Goal: Information Seeking & Learning: Learn about a topic

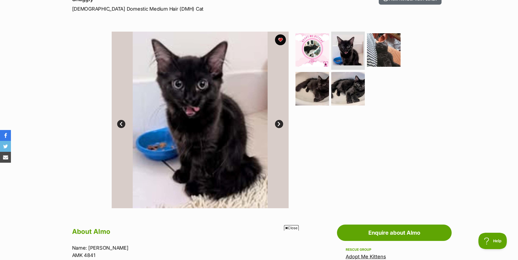
click at [411, 41] on section "Available 2 of 5 images 2 of 5 images 2 of 5 images 2 of 5 images 2 of 5 images…" at bounding box center [258, 115] width 311 height 185
click at [393, 39] on img at bounding box center [383, 49] width 35 height 35
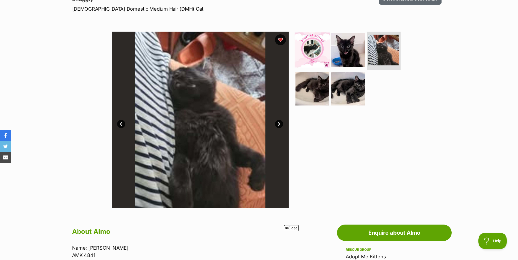
click at [321, 47] on img at bounding box center [312, 49] width 35 height 35
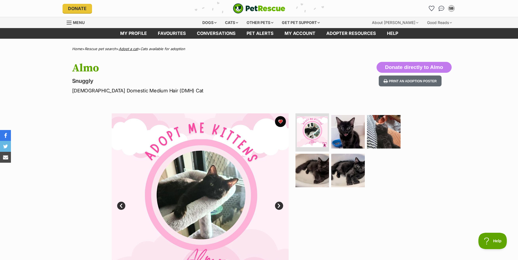
click at [126, 48] on link "Adopt a cat" at bounding box center [128, 49] width 19 height 4
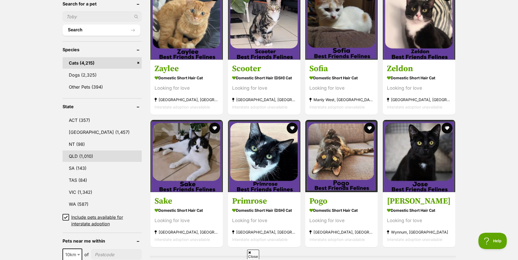
click at [76, 153] on link "QLD (1,010)" at bounding box center [102, 156] width 79 height 11
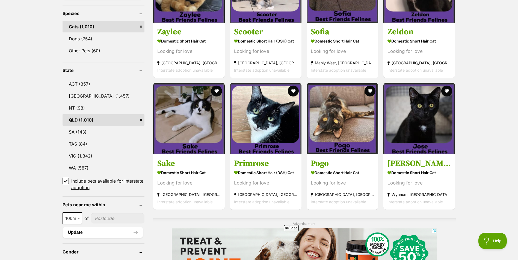
scroll to position [273, 0]
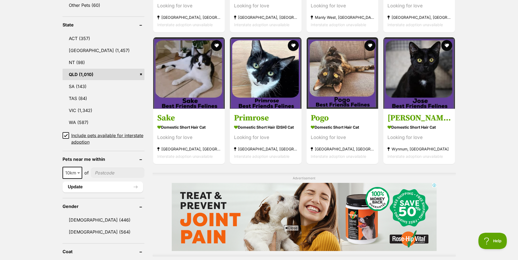
click at [107, 174] on input"] "postcode" at bounding box center [118, 173] width 54 height 10
type input"] "4870"
click at [75, 171] on span "10km" at bounding box center [72, 173] width 19 height 8
select select "50"
click at [99, 188] on button "Update" at bounding box center [103, 187] width 81 height 11
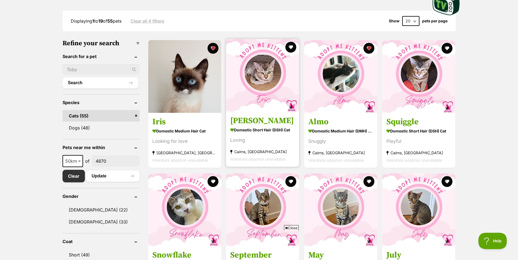
click at [249, 99] on img at bounding box center [262, 75] width 73 height 73
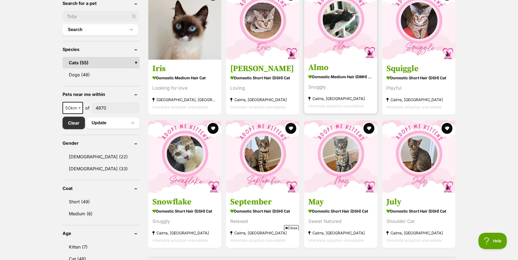
scroll to position [218, 0]
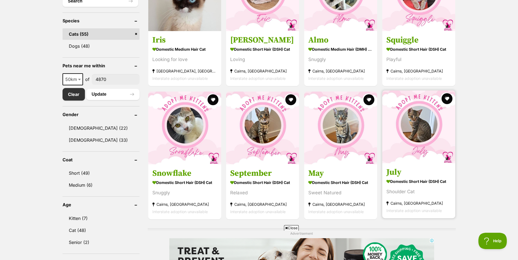
click at [425, 127] on img at bounding box center [418, 127] width 73 height 73
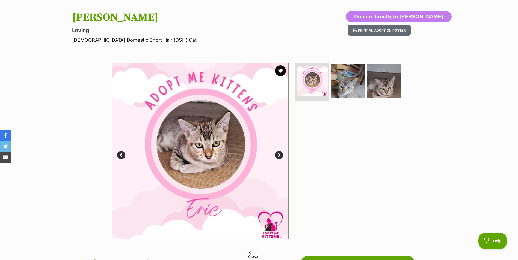
scroll to position [82, 0]
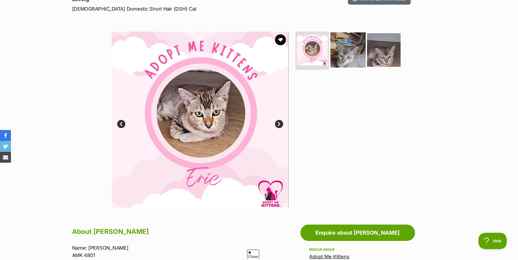
click at [353, 52] on img at bounding box center [347, 49] width 35 height 35
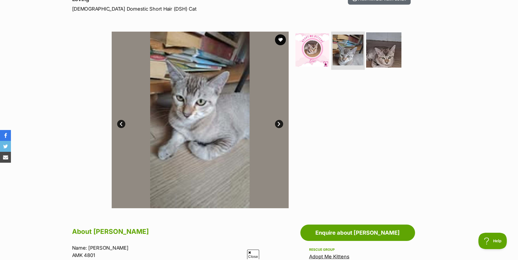
click at [387, 51] on img at bounding box center [383, 49] width 35 height 35
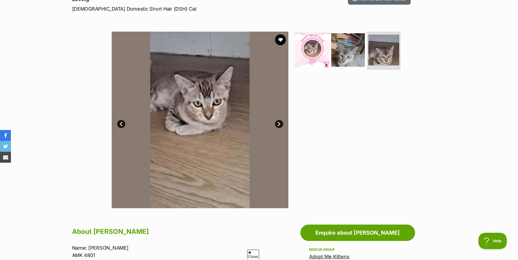
click at [313, 49] on img at bounding box center [312, 49] width 35 height 35
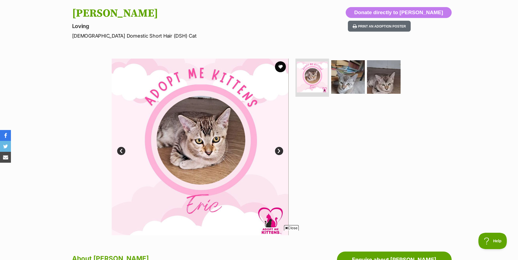
scroll to position [55, 0]
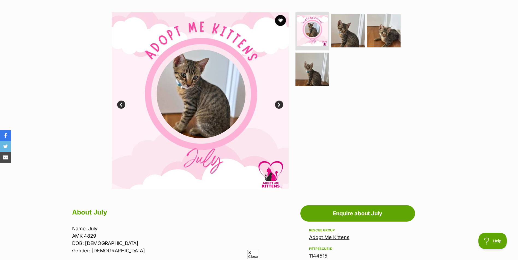
scroll to position [137, 0]
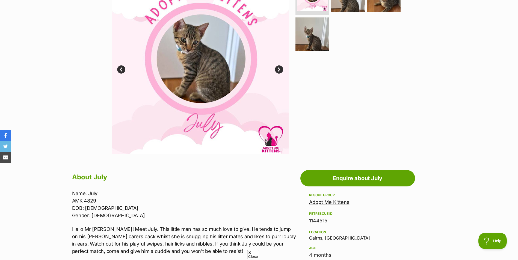
click at [279, 66] on link "Next" at bounding box center [279, 70] width 8 height 8
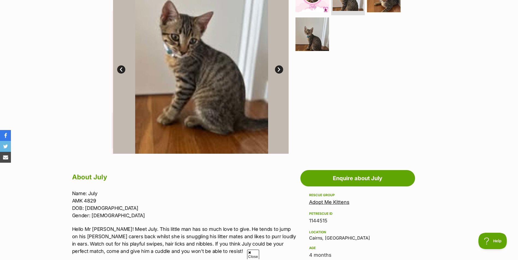
click at [279, 66] on link "Next" at bounding box center [279, 70] width 8 height 8
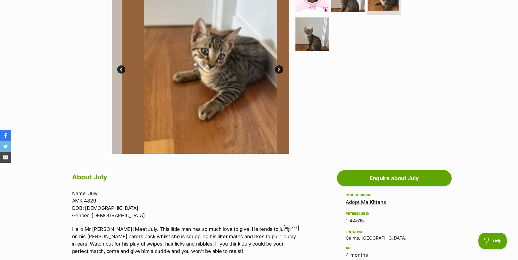
scroll to position [0, 0]
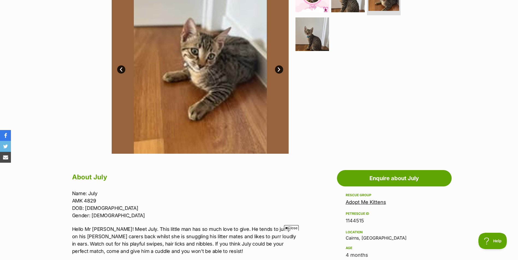
click at [279, 66] on link "Next" at bounding box center [279, 70] width 8 height 8
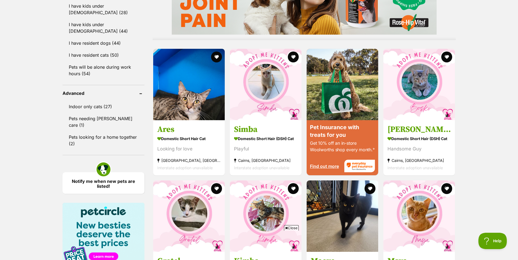
scroll to position [488, 0]
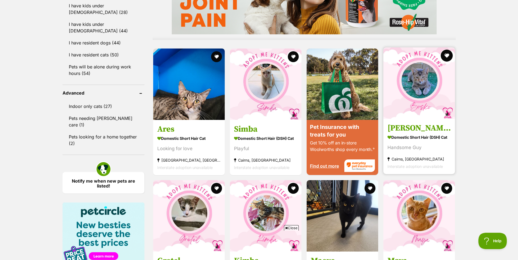
click at [448, 57] on button "favourite" at bounding box center [447, 56] width 12 height 12
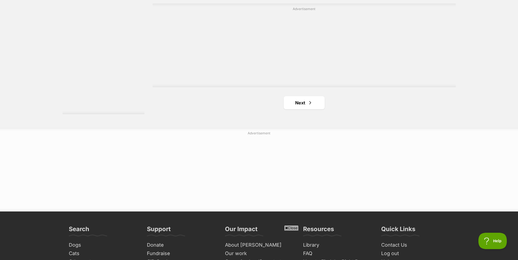
scroll to position [1007, 0]
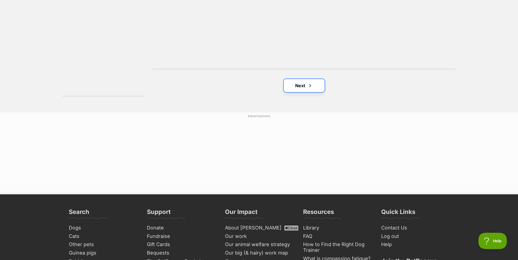
click at [293, 86] on link "Next" at bounding box center [304, 85] width 41 height 13
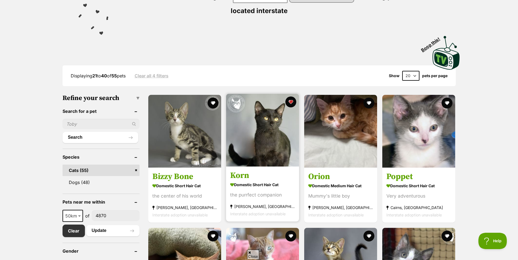
click at [274, 132] on img at bounding box center [262, 130] width 73 height 73
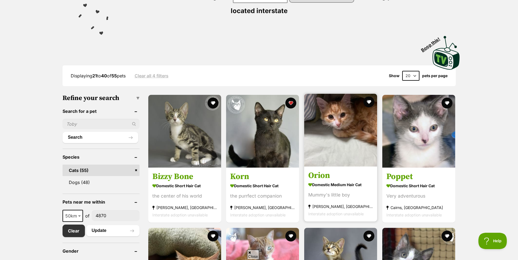
click at [340, 140] on img at bounding box center [340, 130] width 73 height 73
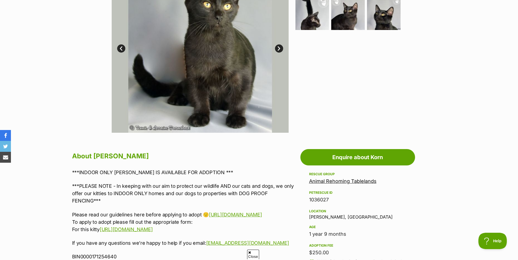
scroll to position [82, 0]
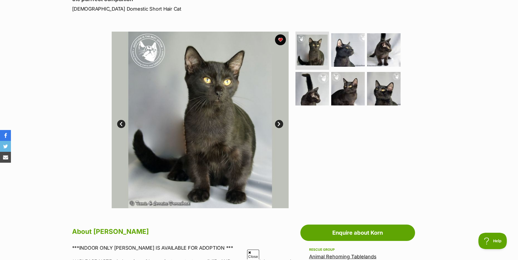
click at [282, 122] on link "Next" at bounding box center [279, 124] width 8 height 8
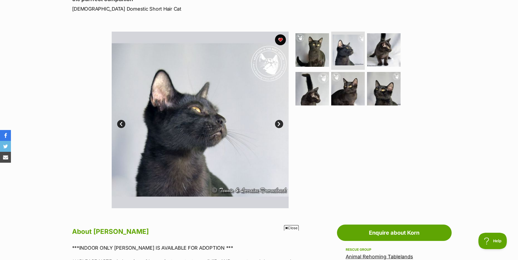
click at [280, 122] on link "Next" at bounding box center [279, 124] width 8 height 8
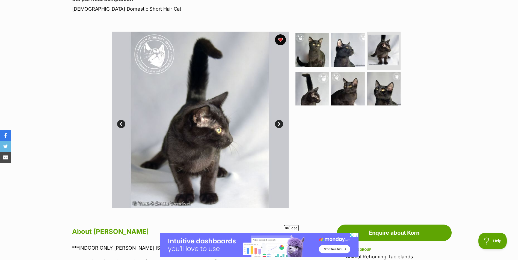
scroll to position [0, 0]
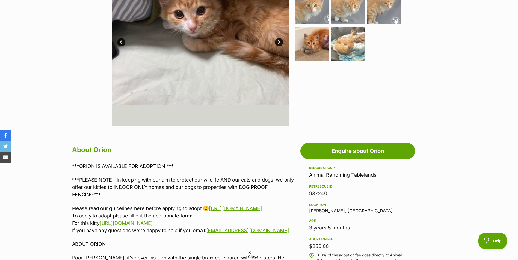
scroll to position [109, 0]
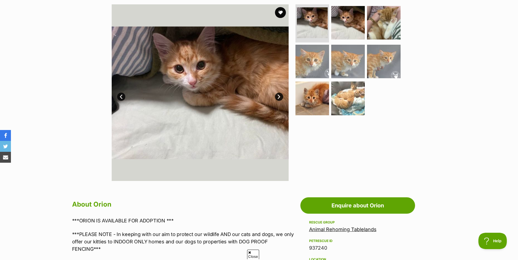
click at [275, 97] on link "Next" at bounding box center [279, 97] width 8 height 8
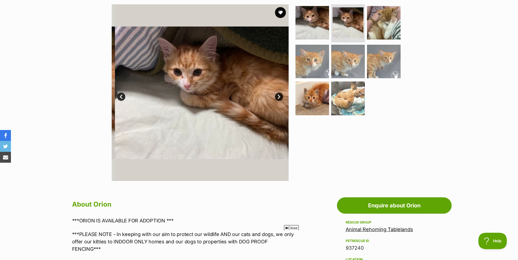
scroll to position [0, 0]
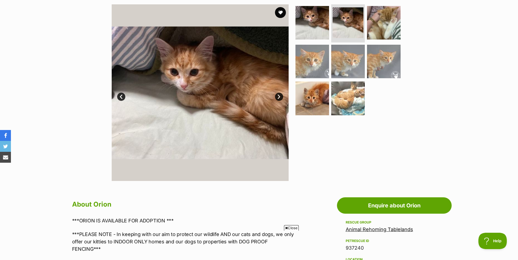
click at [275, 97] on link "Next" at bounding box center [279, 97] width 8 height 8
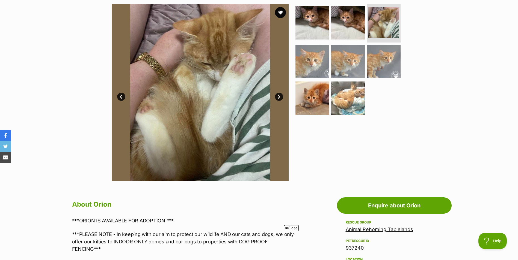
click at [275, 97] on link "Next" at bounding box center [279, 97] width 8 height 8
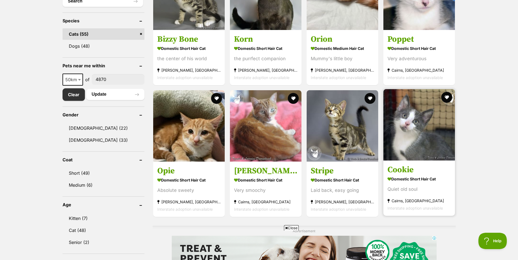
click at [437, 134] on img at bounding box center [419, 125] width 72 height 72
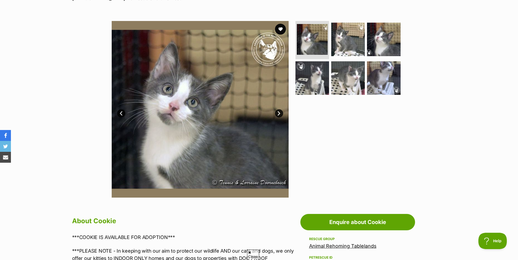
scroll to position [82, 0]
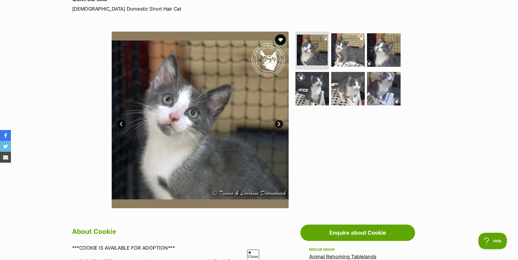
click at [275, 126] on link "Next" at bounding box center [279, 124] width 8 height 8
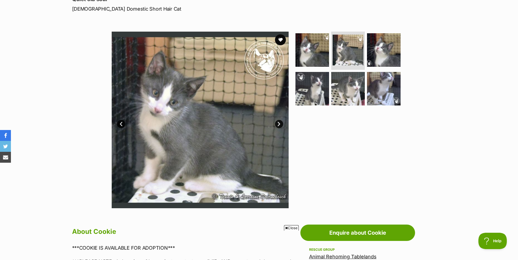
scroll to position [0, 0]
click at [278, 124] on link "Next" at bounding box center [279, 124] width 8 height 8
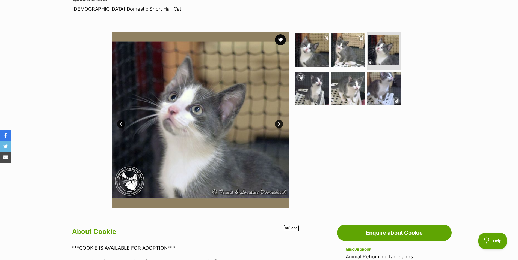
click at [278, 124] on link "Next" at bounding box center [279, 124] width 8 height 8
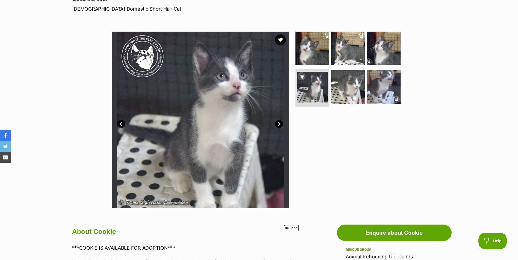
click at [278, 124] on link "Next" at bounding box center [279, 124] width 8 height 8
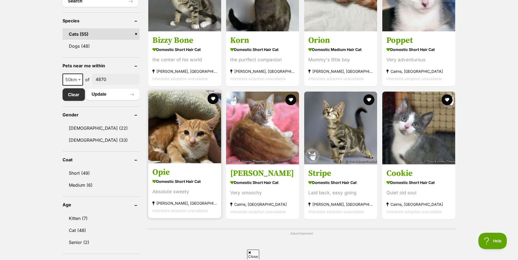
click at [168, 124] on img at bounding box center [184, 127] width 73 height 73
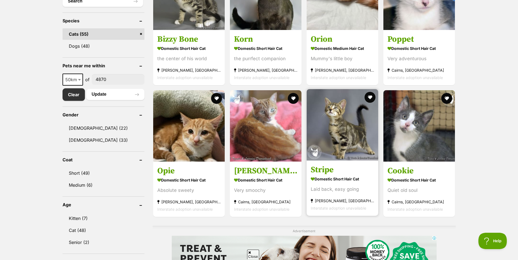
click at [344, 144] on img at bounding box center [343, 125] width 72 height 72
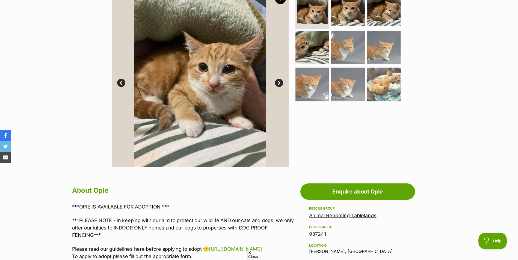
scroll to position [82, 0]
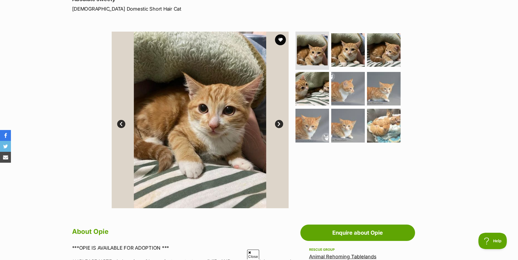
click at [278, 123] on link "Next" at bounding box center [279, 124] width 8 height 8
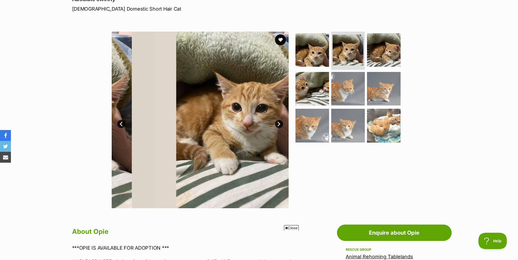
scroll to position [0, 0]
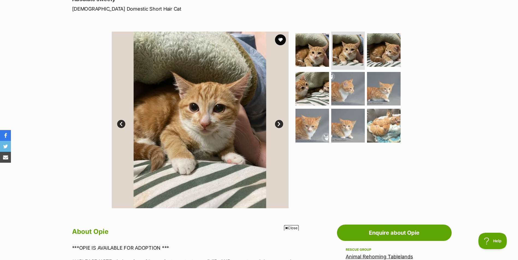
click at [278, 123] on link "Next" at bounding box center [279, 124] width 8 height 8
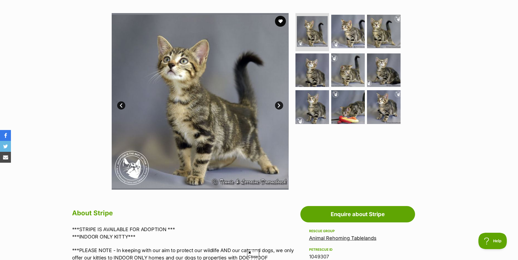
scroll to position [82, 0]
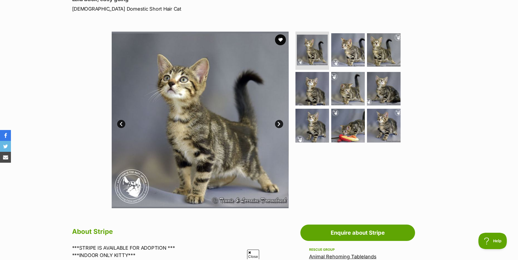
click at [278, 124] on link "Next" at bounding box center [279, 124] width 8 height 8
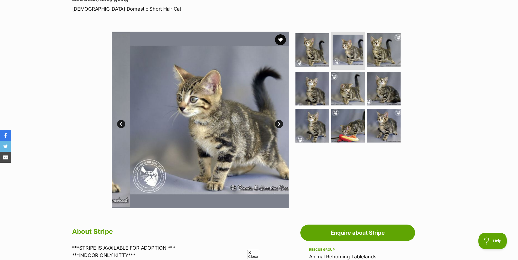
click at [278, 124] on link "Next" at bounding box center [279, 124] width 8 height 8
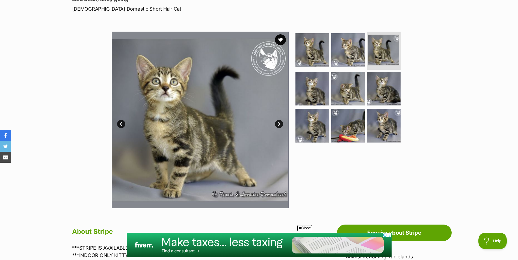
scroll to position [0, 0]
click at [278, 124] on link "Next" at bounding box center [279, 124] width 8 height 8
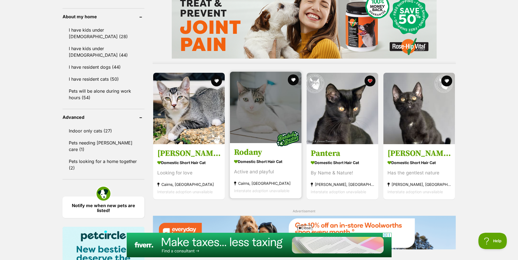
scroll to position [491, 0]
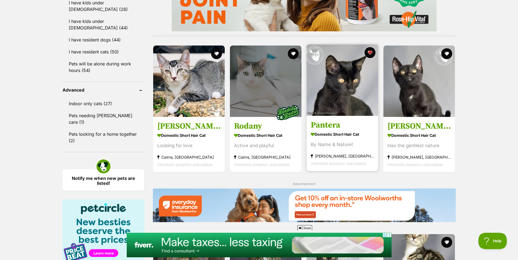
click at [329, 128] on h3 "Pantera" at bounding box center [342, 125] width 63 height 10
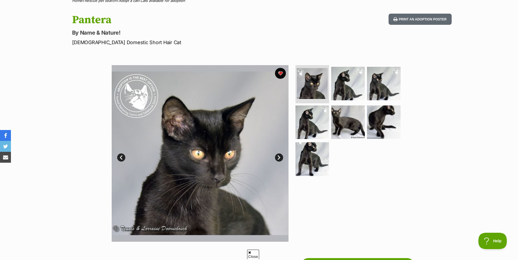
scroll to position [109, 0]
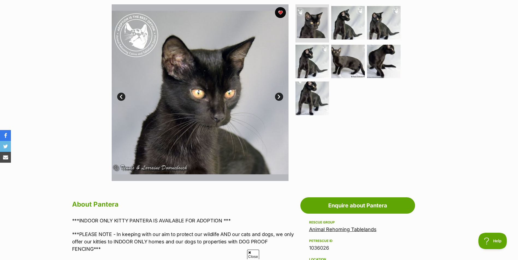
click at [280, 96] on link "Next" at bounding box center [279, 97] width 8 height 8
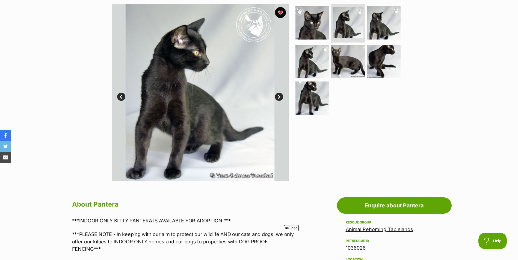
scroll to position [0, 0]
click at [280, 96] on link "Next" at bounding box center [279, 97] width 8 height 8
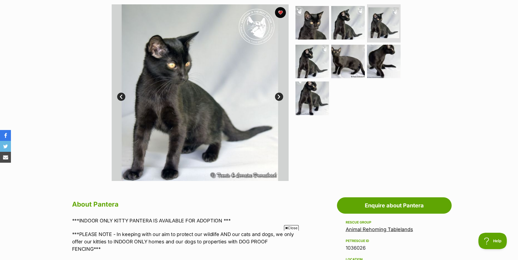
click at [280, 96] on link "Next" at bounding box center [279, 97] width 8 height 8
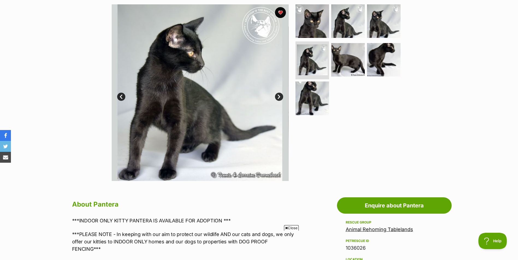
click at [280, 96] on link "Next" at bounding box center [279, 97] width 8 height 8
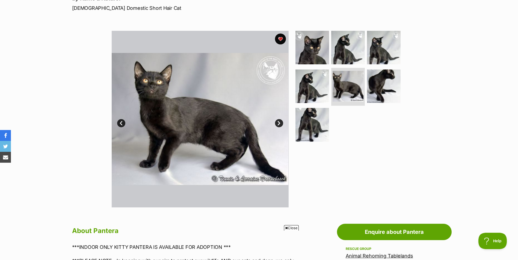
scroll to position [82, 0]
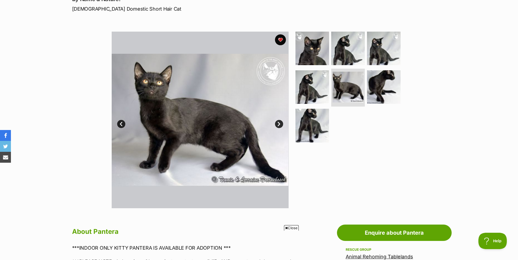
click at [277, 121] on link "Next" at bounding box center [279, 124] width 8 height 8
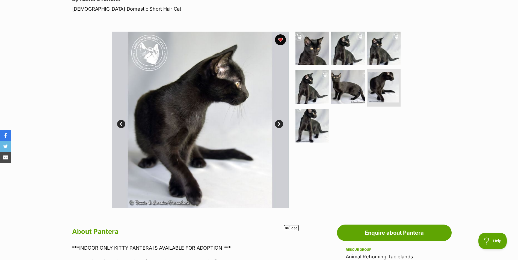
click at [277, 121] on link "Next" at bounding box center [279, 124] width 8 height 8
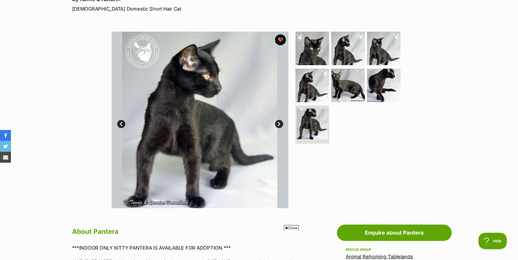
click at [277, 121] on link "Next" at bounding box center [279, 124] width 8 height 8
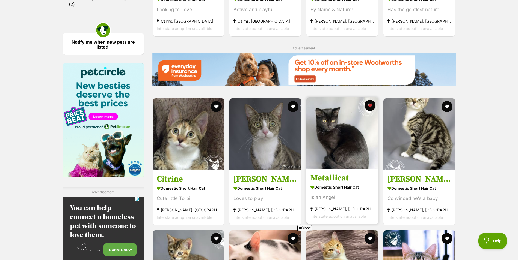
click at [328, 154] on img at bounding box center [342, 133] width 72 height 72
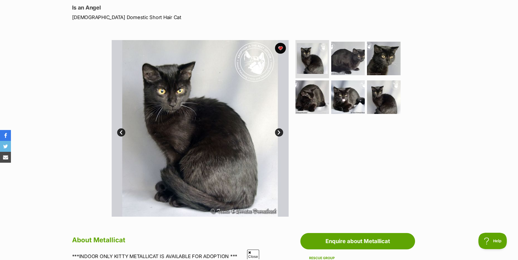
scroll to position [55, 0]
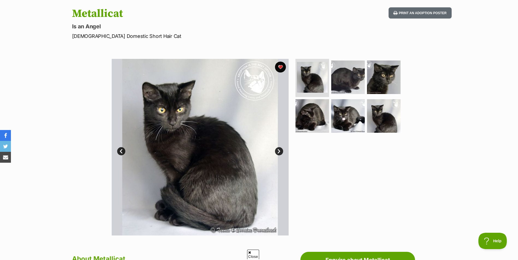
click at [278, 149] on link "Next" at bounding box center [279, 151] width 8 height 8
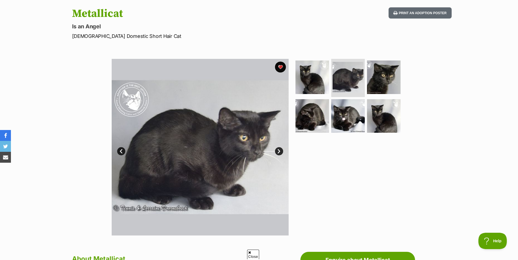
click at [278, 149] on link "Next" at bounding box center [279, 151] width 8 height 8
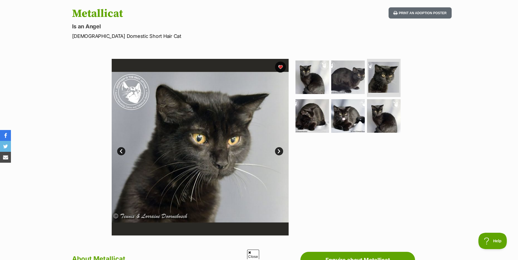
click at [278, 149] on link "Next" at bounding box center [279, 151] width 8 height 8
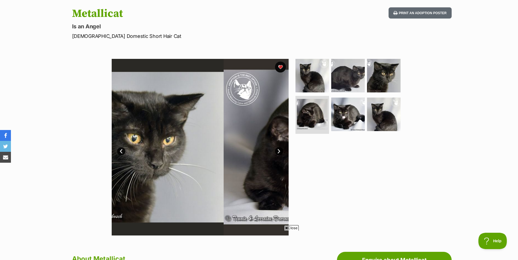
scroll to position [0, 0]
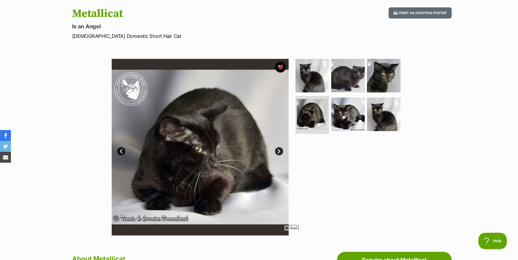
click at [278, 149] on link "Next" at bounding box center [279, 151] width 8 height 8
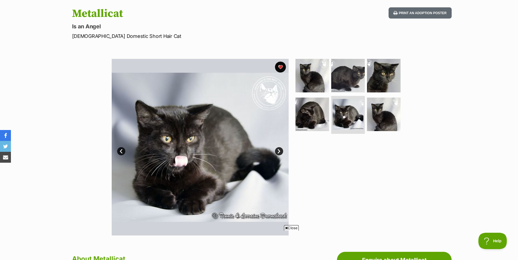
click at [278, 149] on link "Next" at bounding box center [279, 151] width 8 height 8
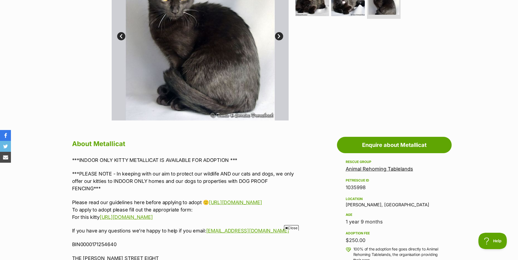
scroll to position [164, 0]
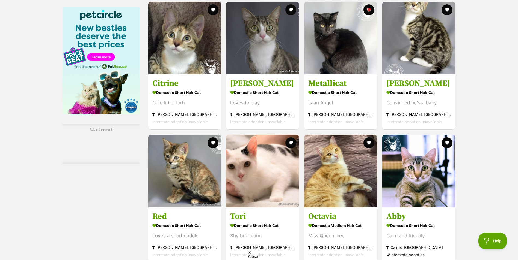
scroll to position [734, 0]
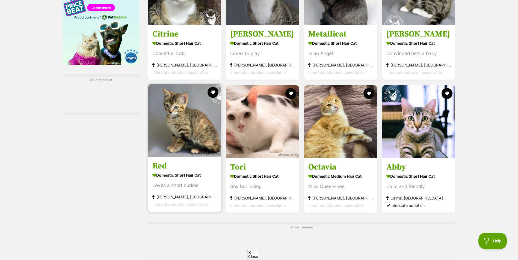
click at [181, 138] on img at bounding box center [184, 120] width 73 height 73
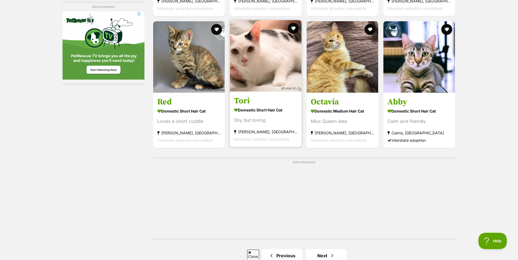
scroll to position [0, 0]
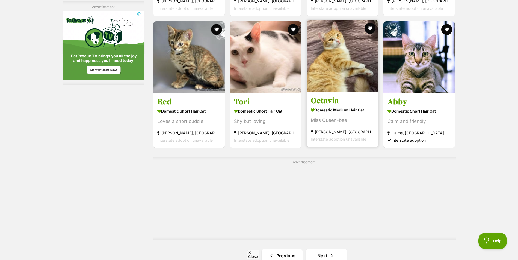
click at [334, 109] on strong "Domestic Medium Hair Cat" at bounding box center [342, 110] width 63 height 8
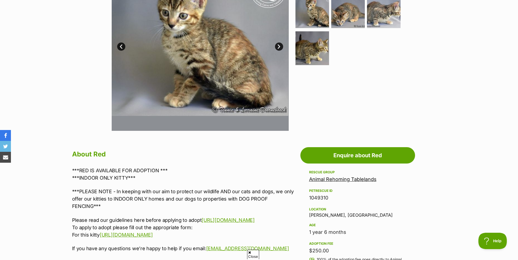
scroll to position [109, 0]
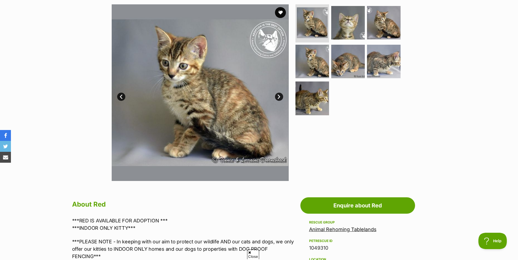
click at [280, 97] on link "Next" at bounding box center [279, 97] width 8 height 8
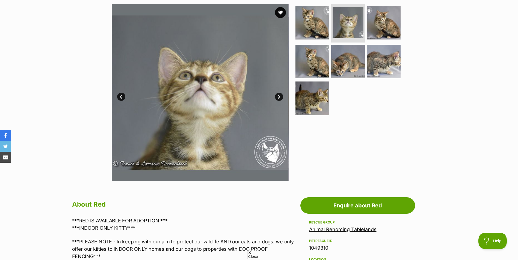
click at [280, 97] on link "Next" at bounding box center [279, 97] width 8 height 8
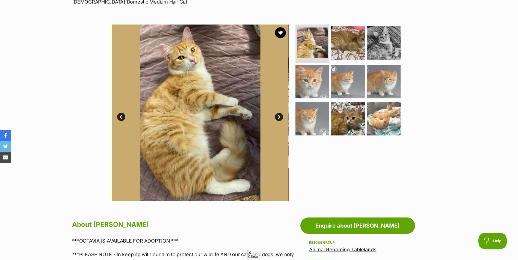
scroll to position [82, 0]
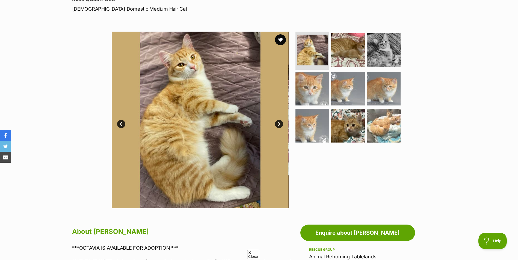
click at [278, 124] on link "Next" at bounding box center [279, 124] width 8 height 8
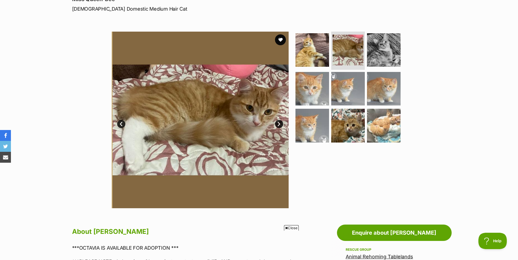
scroll to position [0, 0]
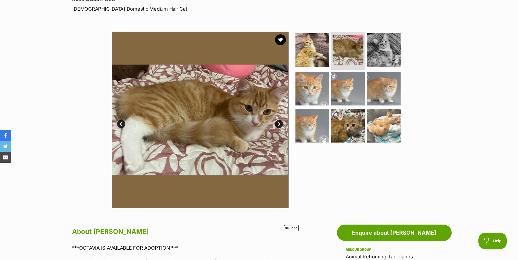
click at [278, 124] on link "Next" at bounding box center [279, 124] width 8 height 8
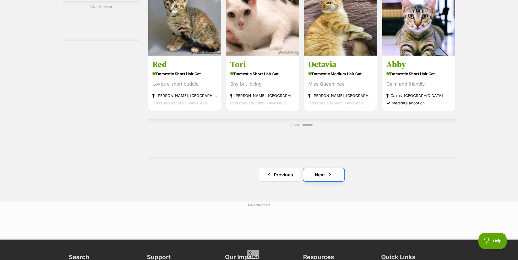
click at [326, 169] on link "Next" at bounding box center [323, 174] width 41 height 13
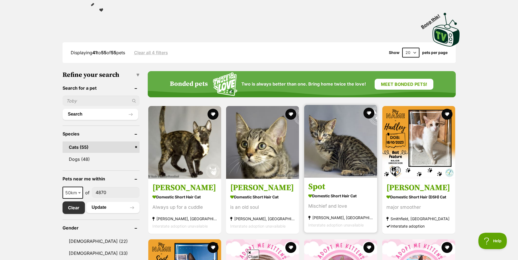
scroll to position [109, 0]
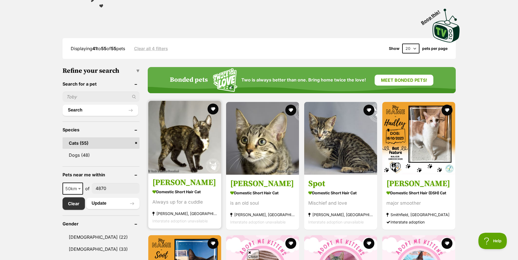
click at [194, 154] on img at bounding box center [184, 137] width 73 height 73
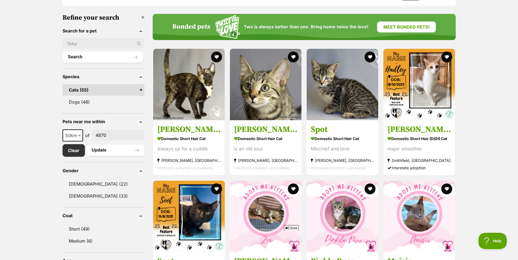
scroll to position [164, 0]
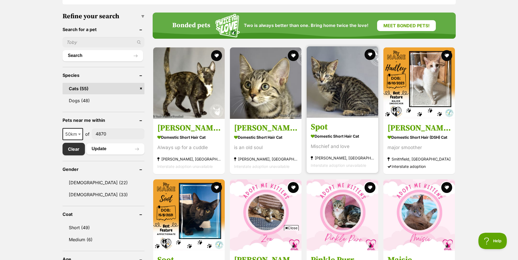
click at [345, 101] on img at bounding box center [343, 82] width 72 height 72
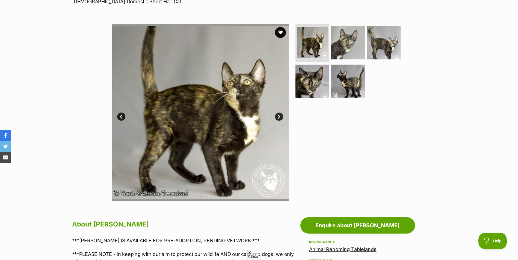
scroll to position [55, 0]
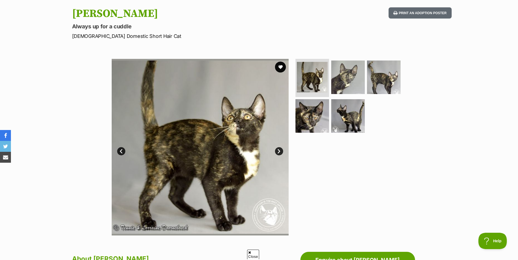
click at [280, 150] on link "Next" at bounding box center [279, 151] width 8 height 8
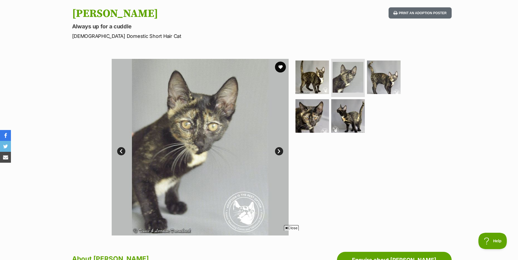
click at [280, 150] on link "Next" at bounding box center [279, 151] width 8 height 8
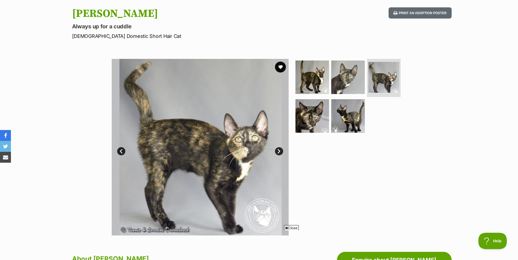
scroll to position [0, 0]
click at [280, 150] on link "Next" at bounding box center [279, 151] width 8 height 8
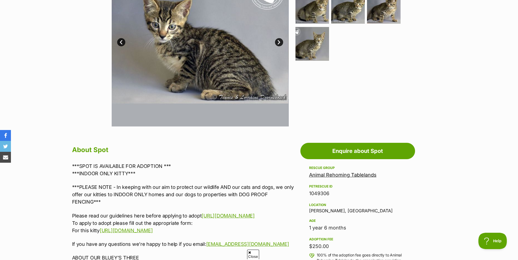
scroll to position [27, 0]
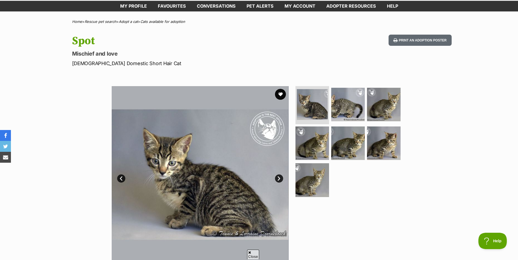
click at [279, 179] on link "Next" at bounding box center [279, 179] width 8 height 8
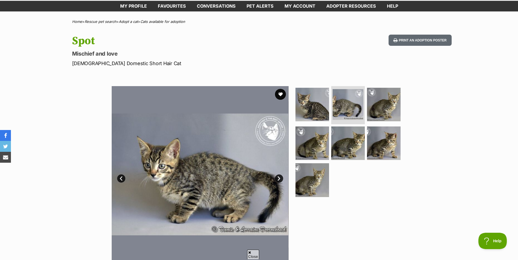
click at [279, 179] on link "Next" at bounding box center [279, 179] width 8 height 8
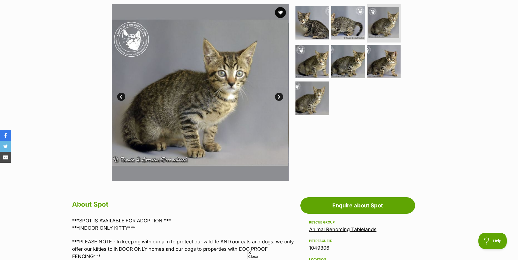
scroll to position [0, 0]
click at [277, 96] on link "Next" at bounding box center [279, 97] width 8 height 8
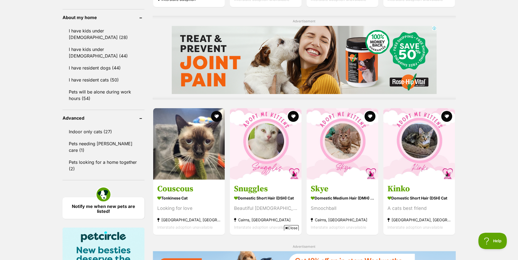
scroll to position [491, 0]
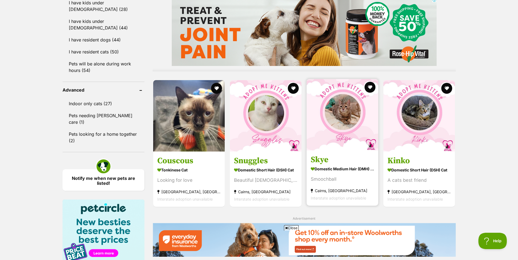
click at [350, 126] on img at bounding box center [343, 115] width 72 height 72
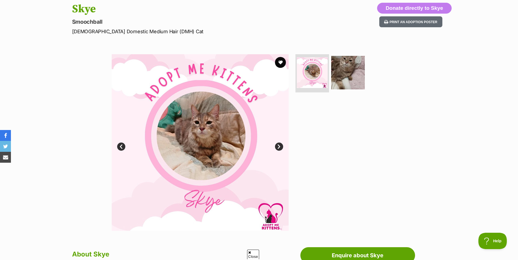
scroll to position [55, 0]
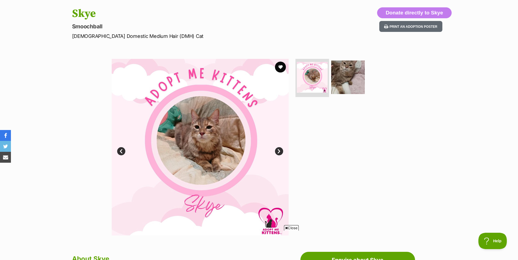
click at [277, 147] on img at bounding box center [200, 147] width 177 height 177
click at [275, 153] on link "Next" at bounding box center [279, 151] width 8 height 8
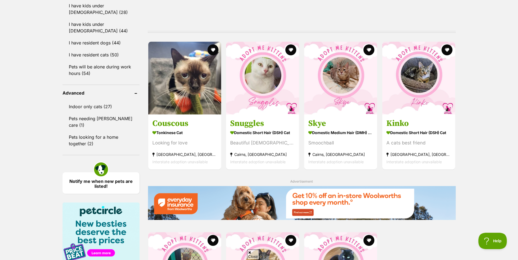
click at [434, 76] on div "1045670 Thelma Domestic Short Hair Cat Always up for a cuddle Atherton, QLD Int…" at bounding box center [302, 41] width 308 height 639
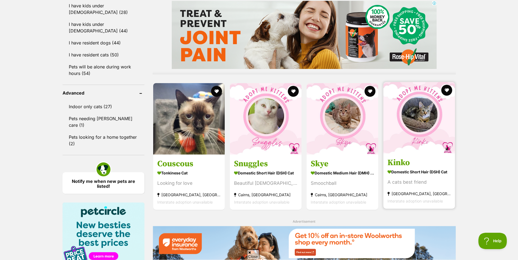
click at [416, 129] on img at bounding box center [419, 118] width 72 height 72
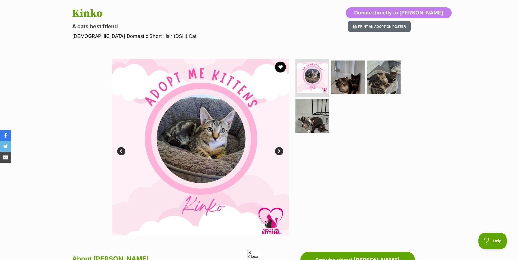
click at [277, 152] on link "Next" at bounding box center [279, 151] width 8 height 8
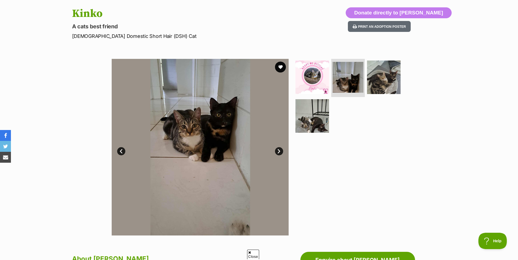
click at [277, 152] on link "Next" at bounding box center [279, 151] width 8 height 8
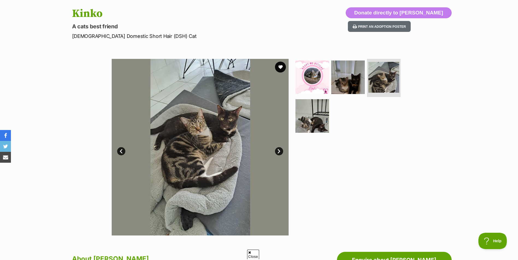
click at [277, 152] on link "Next" at bounding box center [279, 151] width 8 height 8
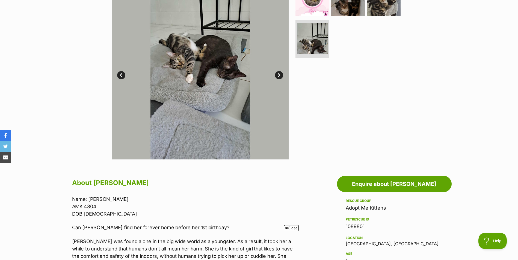
scroll to position [55, 0]
